Goal: Information Seeking & Learning: Compare options

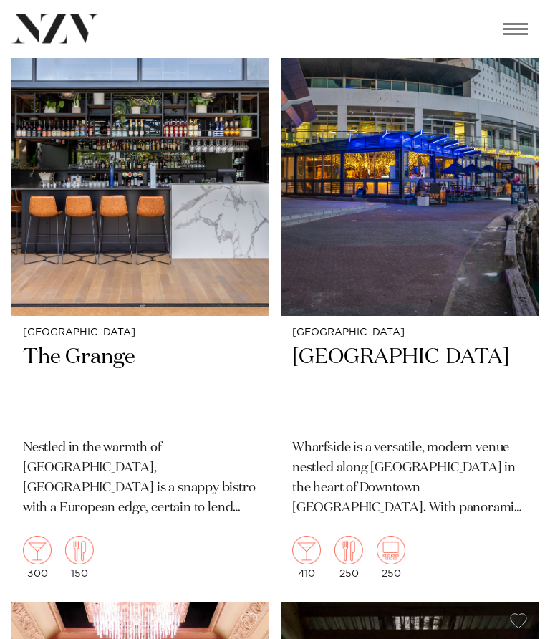
scroll to position [4192, 0]
click at [454, 344] on h2 "Wharfside Event Centre" at bounding box center [409, 386] width 235 height 84
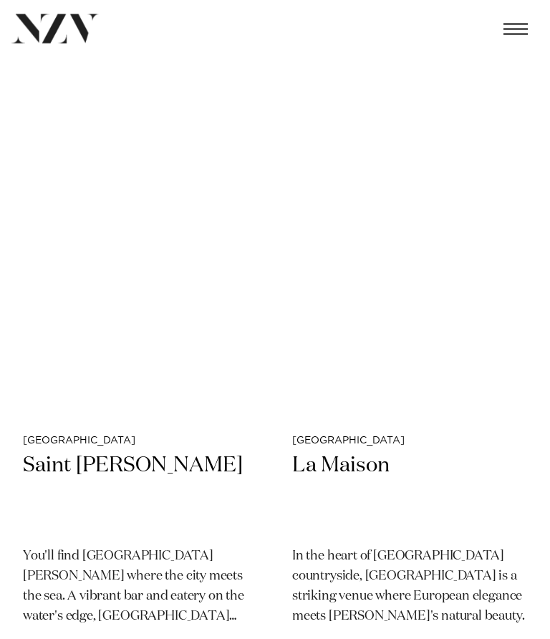
scroll to position [15464, 0]
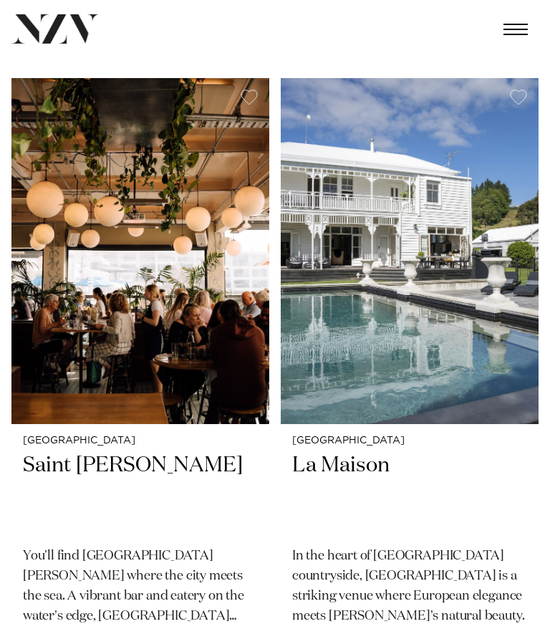
click at [91, 452] on h2 "Saint Alice" at bounding box center [140, 494] width 235 height 84
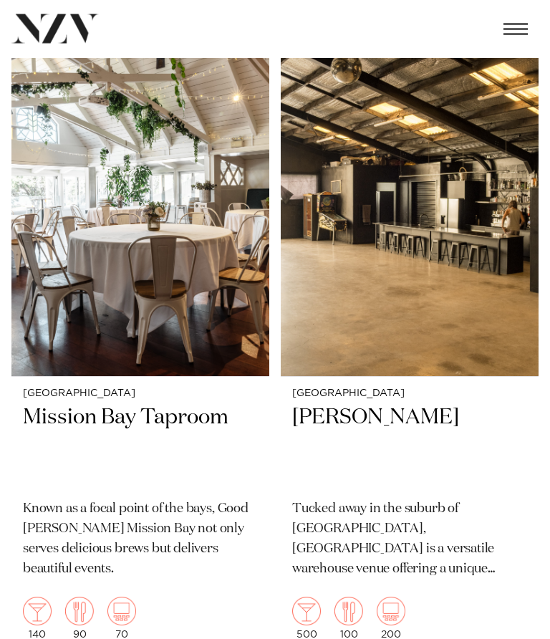
scroll to position [17405, 0]
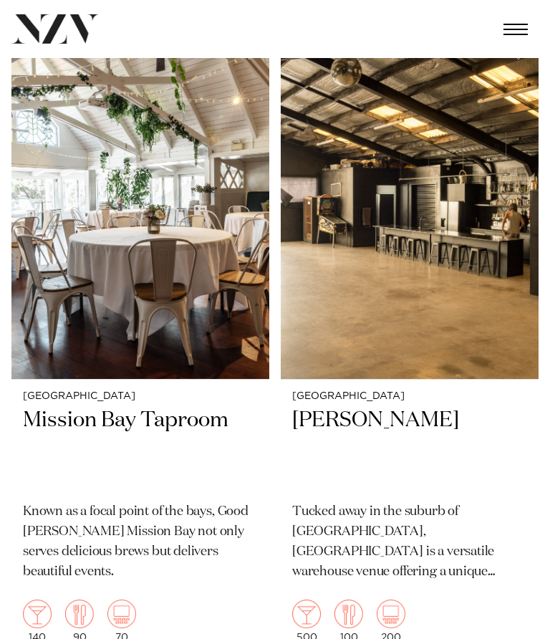
click at [330, 407] on h2 "Hastie" at bounding box center [409, 449] width 235 height 84
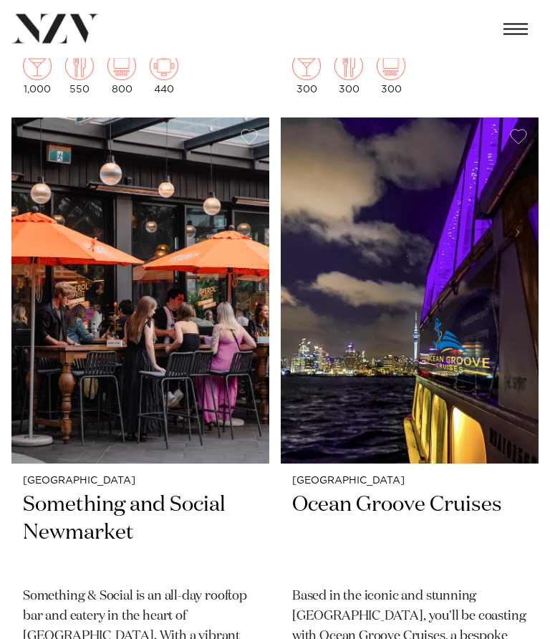
scroll to position [19822, 0]
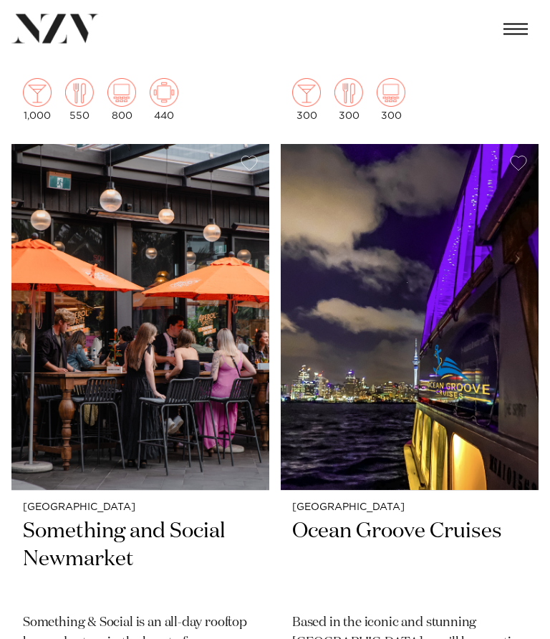
click at [111, 241] on img at bounding box center [140, 318] width 258 height 346
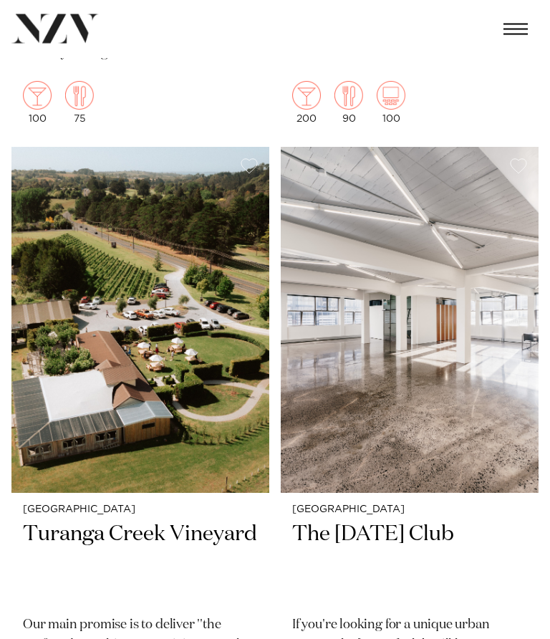
scroll to position [27403, 0]
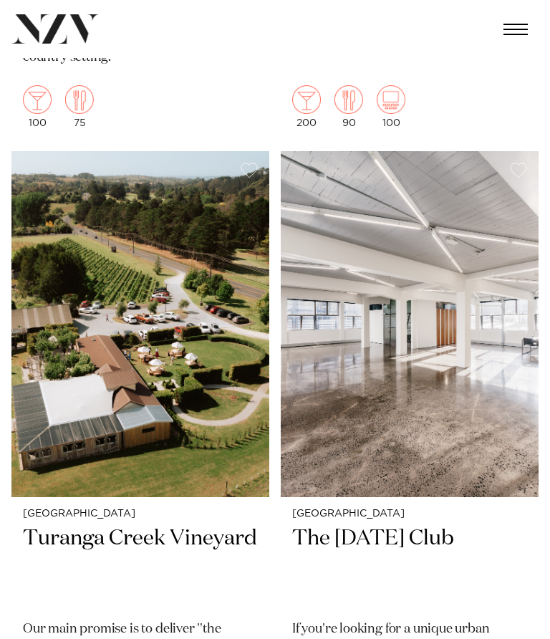
click at [420, 525] on h2 "The [DATE] Club" at bounding box center [409, 567] width 235 height 84
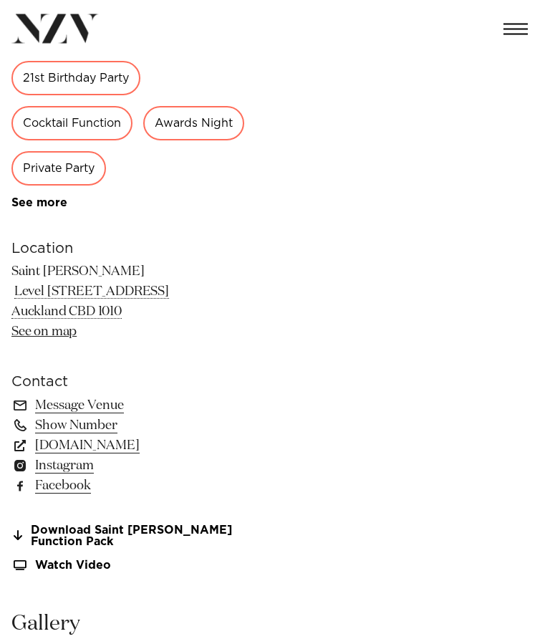
scroll to position [565, 0]
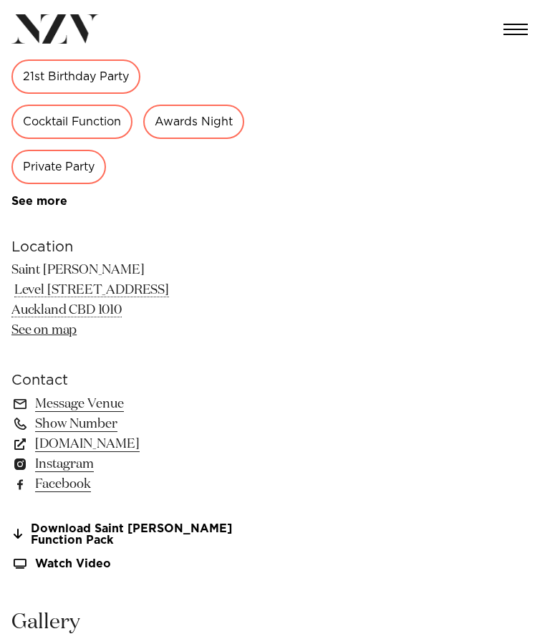
click at [105, 446] on link "saintalice.co.nz" at bounding box center [128, 444] width 234 height 20
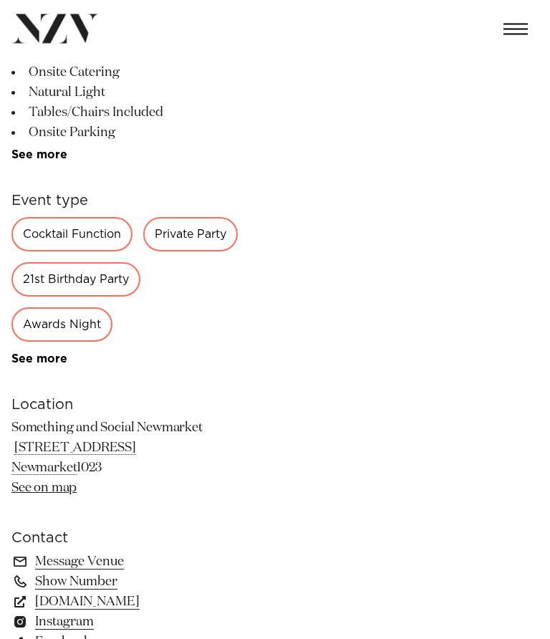
scroll to position [407, 0]
click at [172, 603] on link "[DOMAIN_NAME]" at bounding box center [128, 602] width 234 height 20
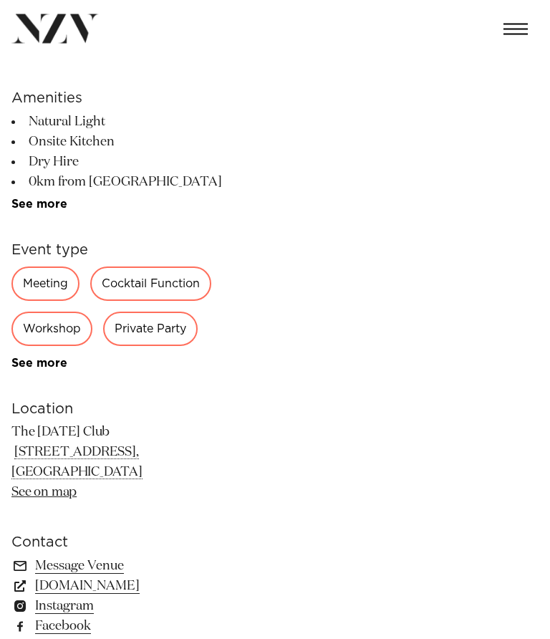
scroll to position [384, 0]
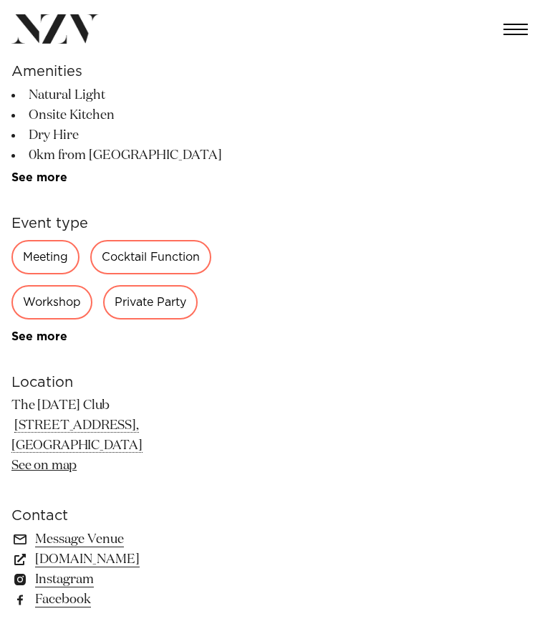
click at [144, 562] on link "[DOMAIN_NAME]" at bounding box center [128, 560] width 234 height 20
